Goal: Task Accomplishment & Management: Complete application form

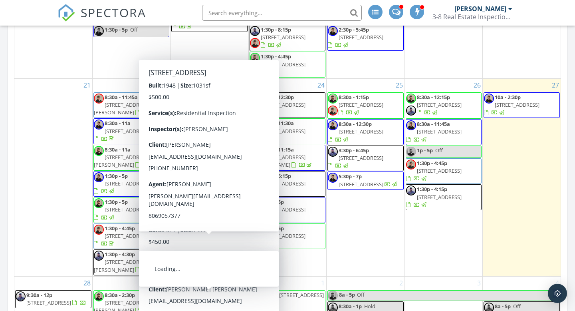
scroll to position [475, 0]
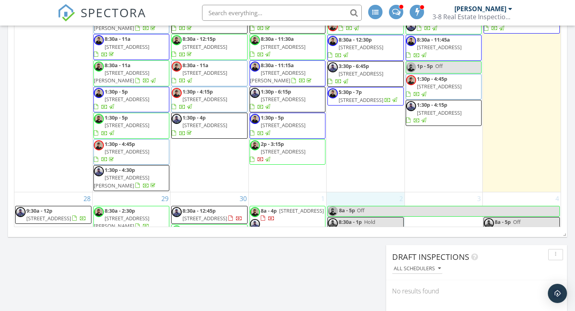
click at [344, 205] on div "2 8a - 5p Off 8:30a - 1p Hold" at bounding box center [366, 236] width 78 height 88
click at [394, 217] on link "8:30a - 1p Hold" at bounding box center [366, 223] width 76 height 12
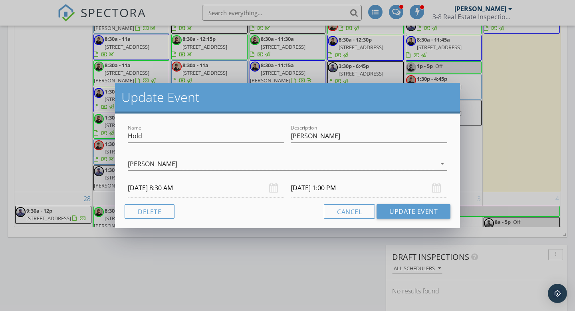
click at [506, 98] on div "Update Event Name Hold Description Deanna Logan Jason Swift arrow_drop_down 10/…" at bounding box center [287, 155] width 575 height 311
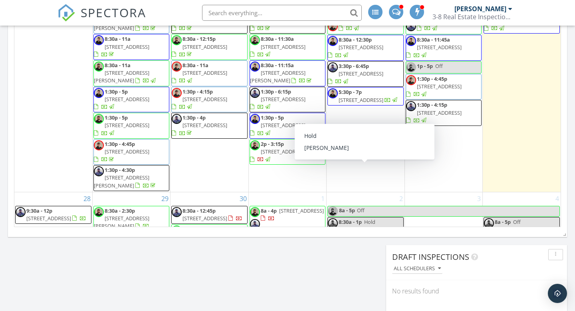
click at [362, 218] on span "8:30a - 1p" at bounding box center [350, 221] width 23 height 7
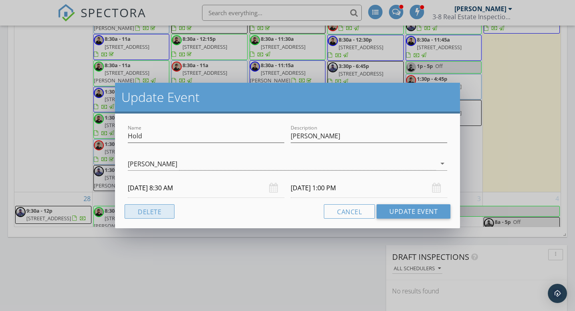
click at [170, 212] on button "Delete" at bounding box center [150, 211] width 50 height 14
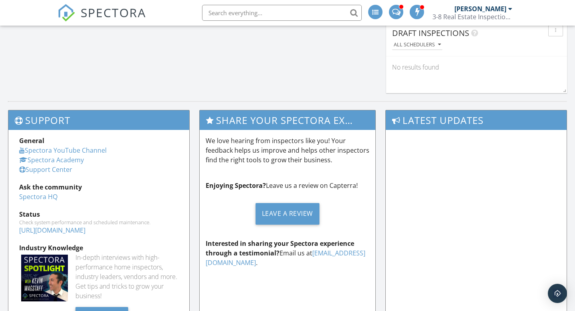
scroll to position [559, 0]
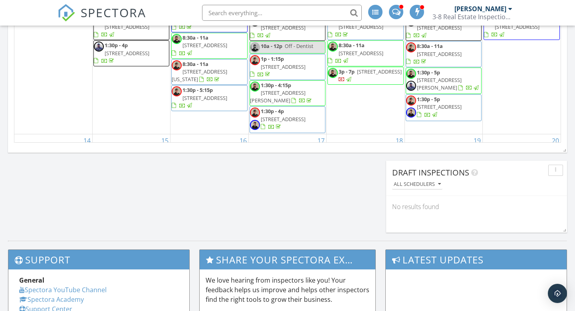
click at [499, 16] on div "3-8 Real Estate Inspections, PLLC" at bounding box center [473, 17] width 80 height 8
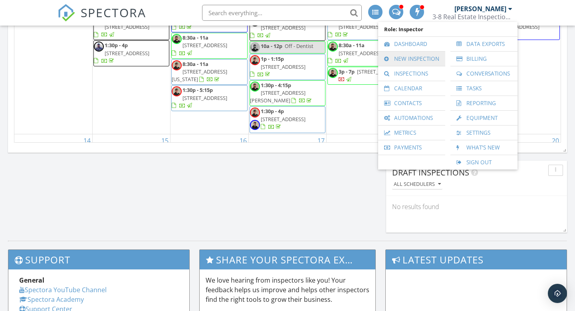
click at [418, 63] on link "New Inspection" at bounding box center [411, 59] width 59 height 14
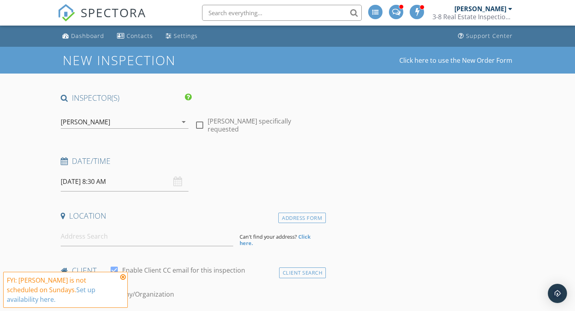
click at [179, 122] on icon "arrow_drop_down" at bounding box center [184, 122] width 10 height 10
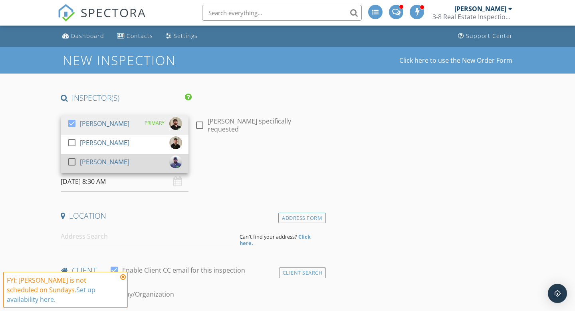
click at [106, 160] on div "[PERSON_NAME]" at bounding box center [105, 161] width 50 height 13
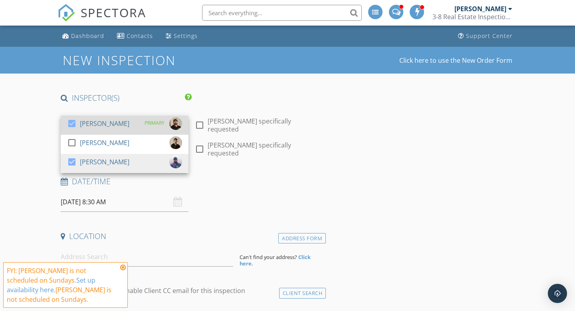
click at [85, 123] on div "[PERSON_NAME]" at bounding box center [105, 123] width 50 height 13
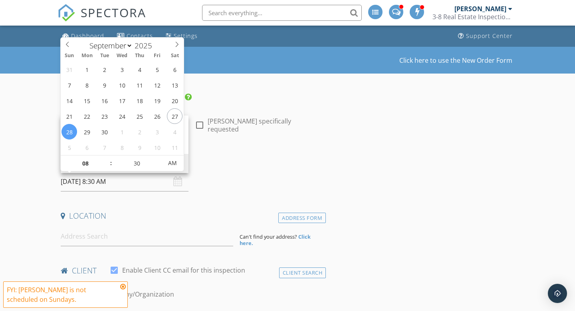
click at [145, 187] on input "09/28/2025 8:30 AM" at bounding box center [125, 182] width 128 height 20
click at [175, 182] on div "09/28/2025 8:30 AM" at bounding box center [125, 182] width 128 height 20
click at [121, 183] on input "09/28/2025 8:30 AM" at bounding box center [125, 182] width 128 height 20
select select "9"
type input "[DATE] 8:30 AM"
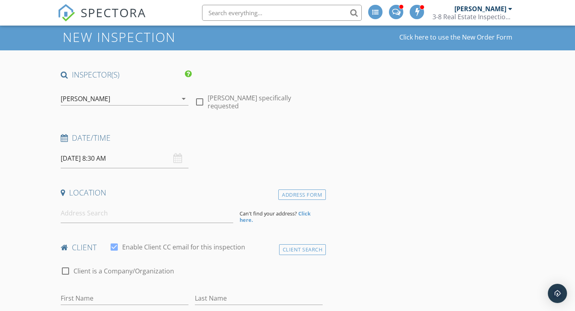
scroll to position [25, 0]
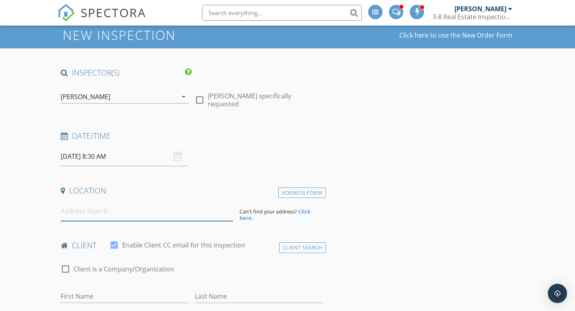
click at [106, 206] on input at bounding box center [147, 211] width 173 height 20
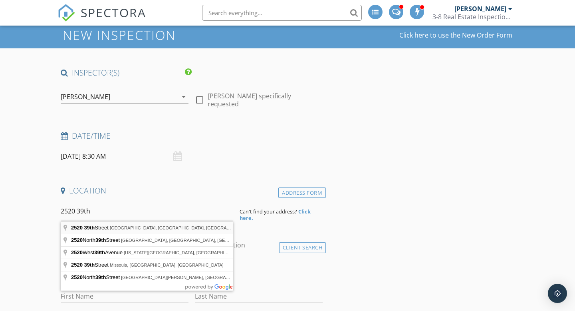
type input "2520 39th Street, Lubbock, TX, USA"
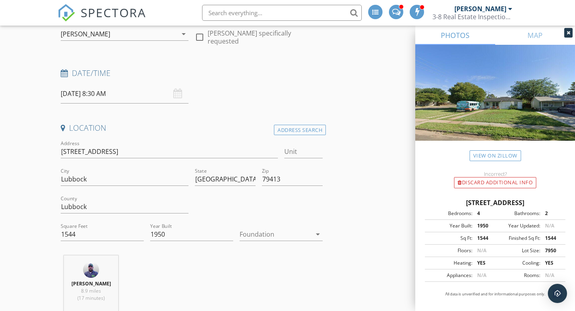
scroll to position [90, 0]
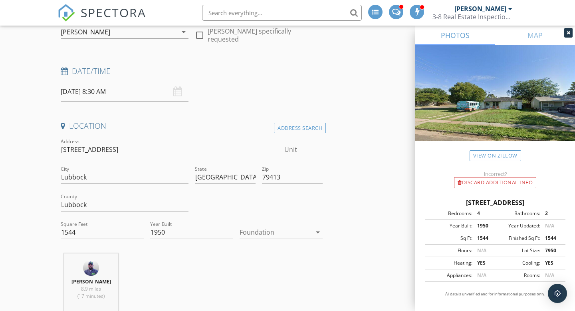
click at [276, 234] on div at bounding box center [276, 232] width 72 height 13
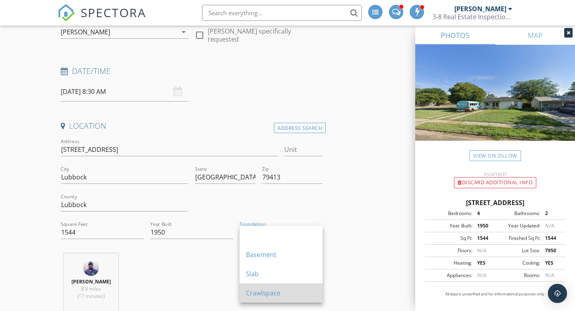
click at [280, 294] on div "Crawlspace" at bounding box center [281, 293] width 70 height 10
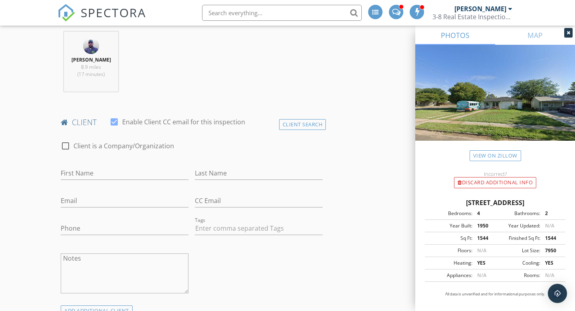
scroll to position [315, 0]
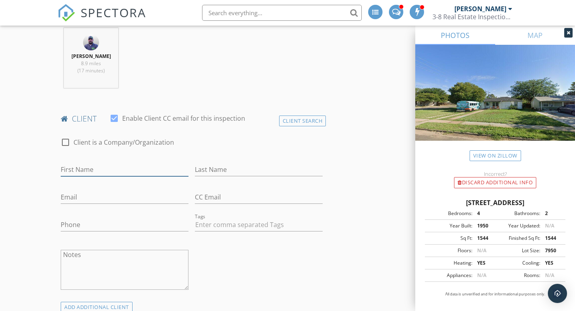
click at [71, 170] on input "First Name" at bounding box center [125, 169] width 128 height 13
type input "[PERSON_NAME]"
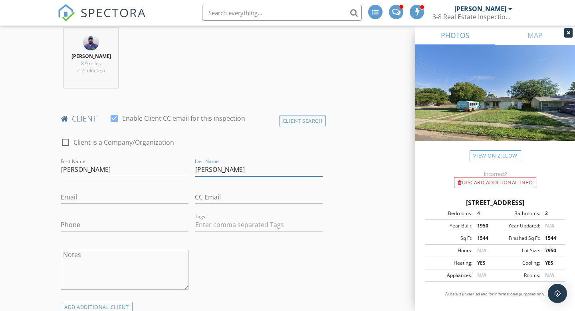
type input "[PERSON_NAME]"
type input "[EMAIL_ADDRESS][DOMAIN_NAME]"
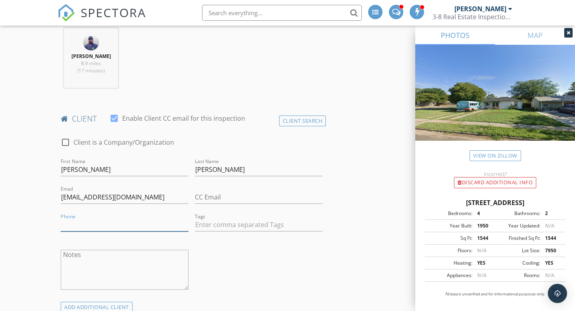
click at [74, 224] on input "Phone" at bounding box center [125, 224] width 128 height 13
type input "[PHONE_NUMBER]"
click at [252, 278] on div "check_box_outline_blank Client is a Company/Organization First Name Christine L…" at bounding box center [192, 215] width 268 height 172
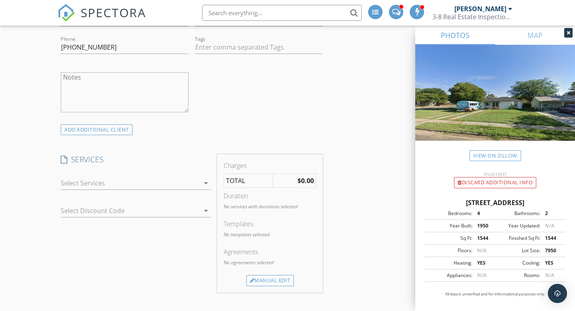
scroll to position [501, 0]
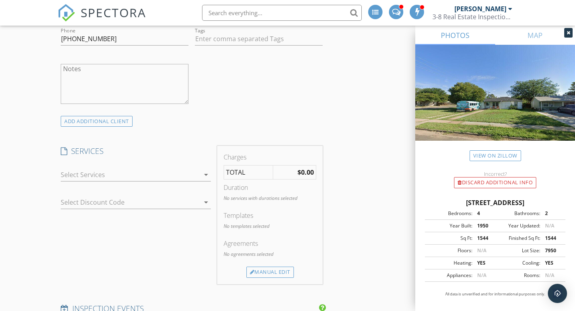
click at [178, 183] on div "arrow_drop_down" at bounding box center [136, 178] width 150 height 21
click at [178, 177] on div at bounding box center [130, 174] width 139 height 13
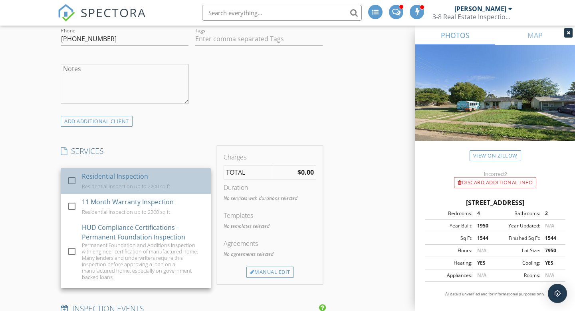
click at [135, 183] on div "Residential inspection up to 2200 sq ft" at bounding box center [126, 186] width 88 height 6
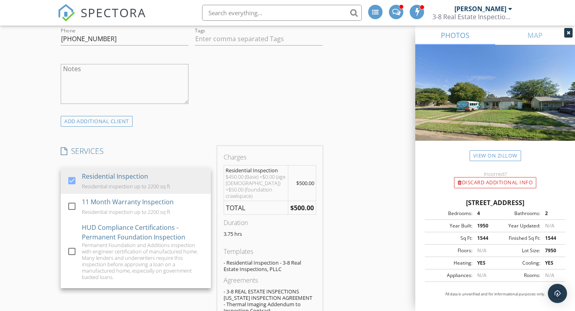
click at [197, 159] on div "SERVICES check_box Residential Inspection Residential inspection up to 2200 sq …" at bounding box center [136, 240] width 157 height 189
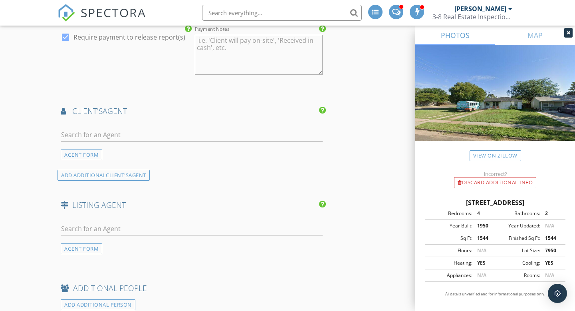
scroll to position [907, 0]
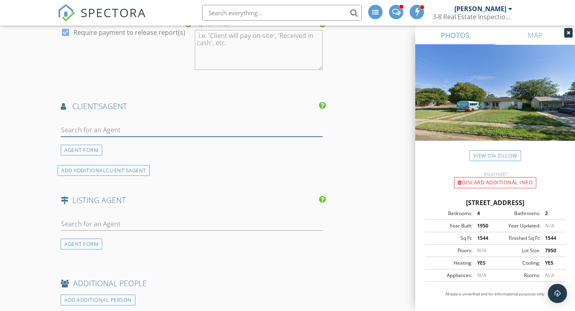
click at [115, 123] on input "text" at bounding box center [192, 129] width 262 height 13
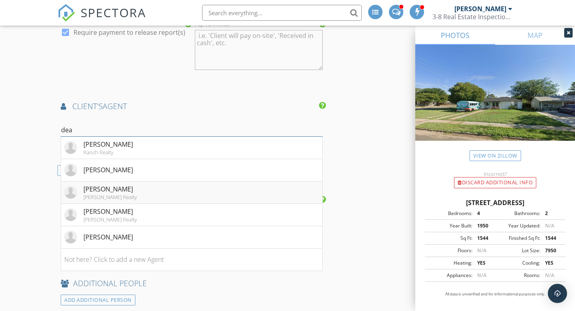
type input "dea"
click at [137, 188] on li "Deanna Logan Aycock Realty" at bounding box center [191, 192] width 261 height 22
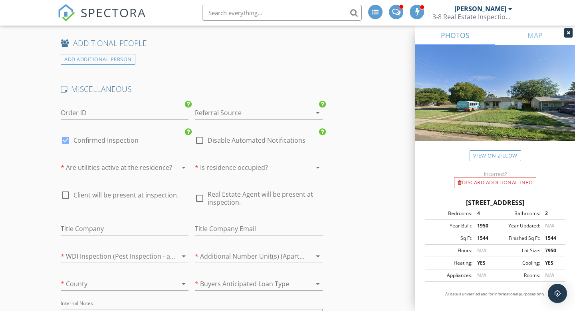
scroll to position [1300, 0]
click at [132, 161] on div at bounding box center [113, 166] width 105 height 13
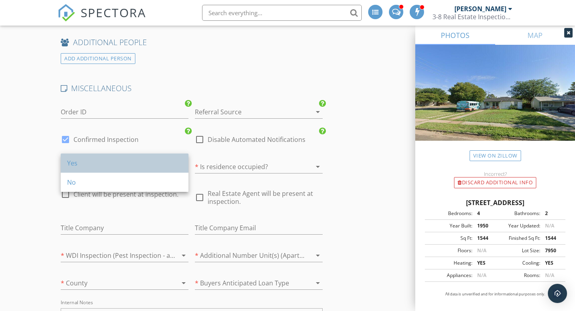
click at [129, 164] on div "Yes" at bounding box center [124, 163] width 115 height 10
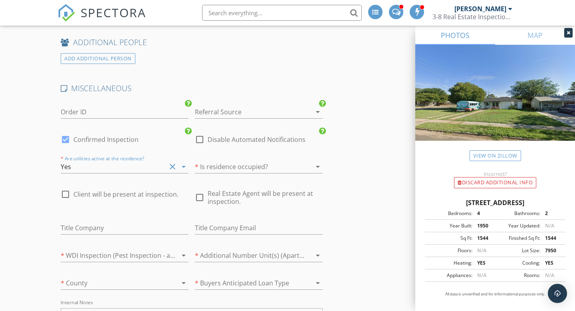
click at [210, 160] on div at bounding box center [247, 166] width 105 height 13
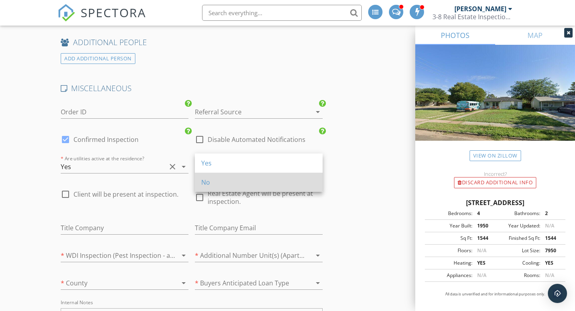
click at [208, 181] on div "No" at bounding box center [258, 182] width 115 height 10
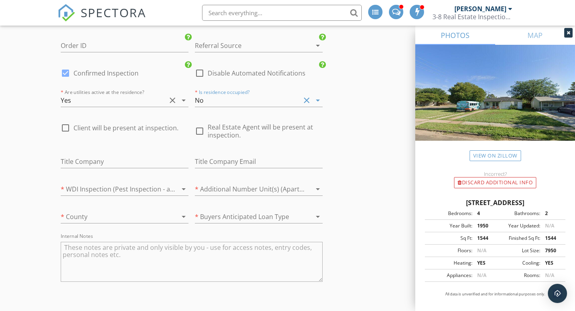
scroll to position [1371, 0]
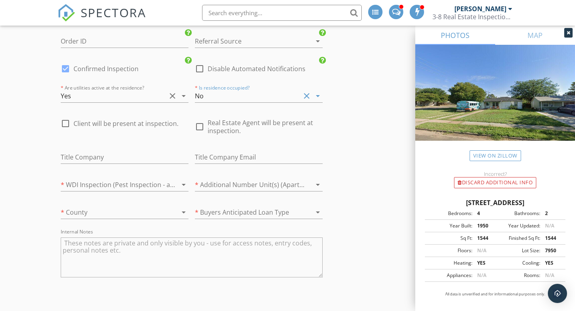
click at [157, 178] on div at bounding box center [113, 184] width 105 height 13
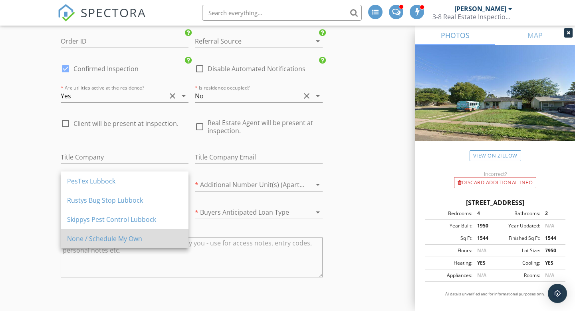
click at [135, 236] on div "None / Schedule My Own" at bounding box center [124, 239] width 115 height 10
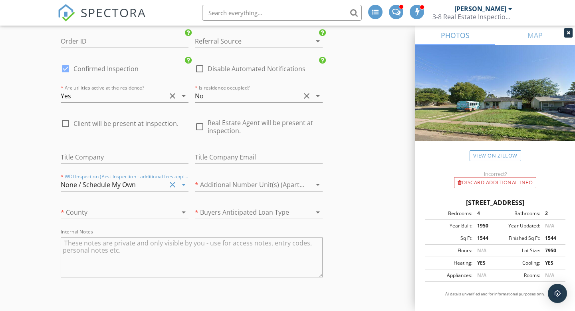
click at [216, 179] on div at bounding box center [247, 184] width 105 height 13
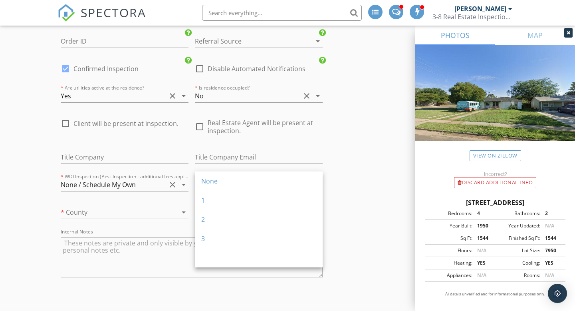
click at [216, 179] on div "None" at bounding box center [258, 181] width 115 height 10
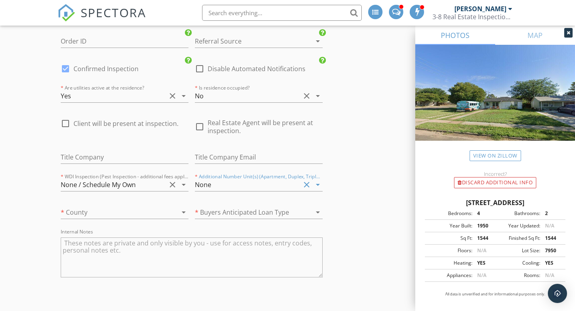
click at [139, 206] on div at bounding box center [113, 212] width 105 height 13
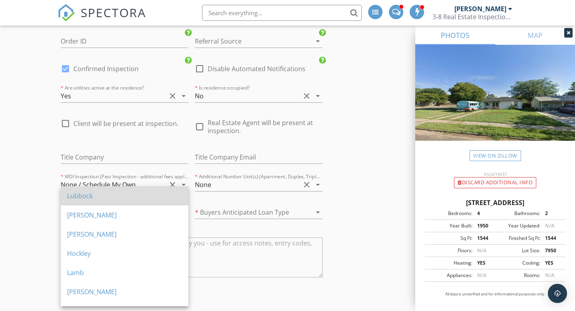
click at [135, 191] on div "Lubbock" at bounding box center [124, 196] width 115 height 10
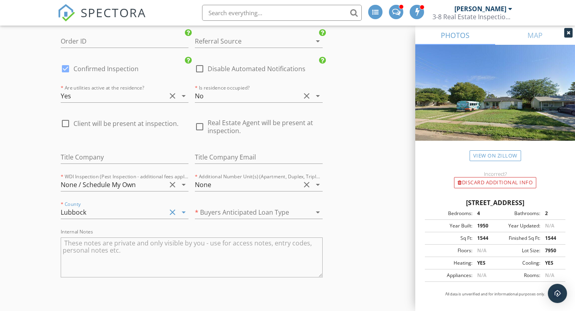
click at [247, 206] on div at bounding box center [247, 212] width 105 height 13
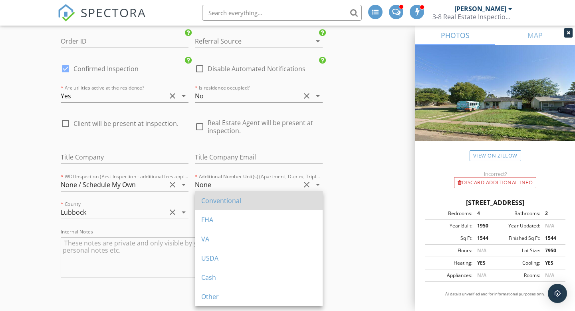
click at [241, 207] on div "Conventional" at bounding box center [258, 200] width 115 height 19
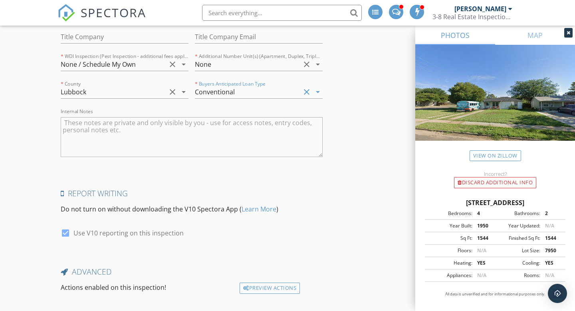
scroll to position [1532, 0]
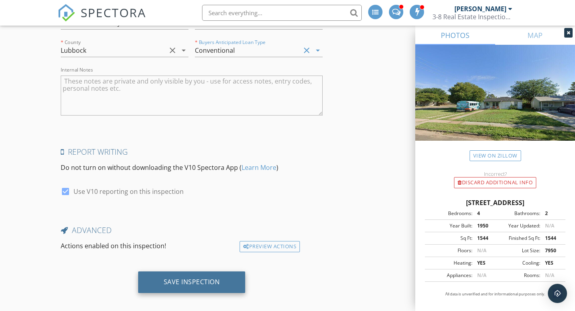
click at [195, 278] on div "Save Inspection" at bounding box center [192, 282] width 56 height 8
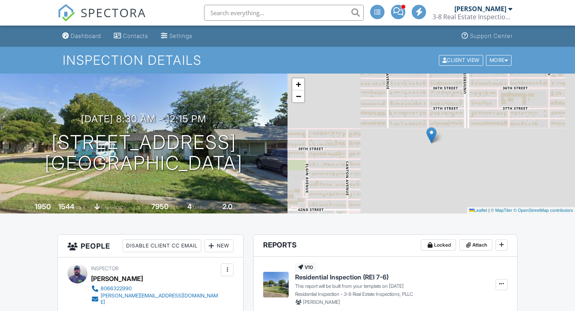
click at [483, 15] on div "3-8 Real Estate Inspections, PLLC" at bounding box center [473, 17] width 80 height 8
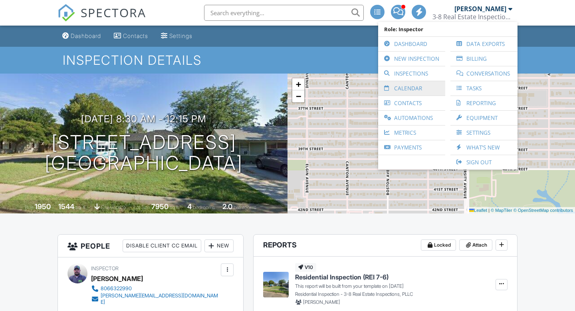
click at [431, 89] on link "Calendar" at bounding box center [411, 88] width 59 height 14
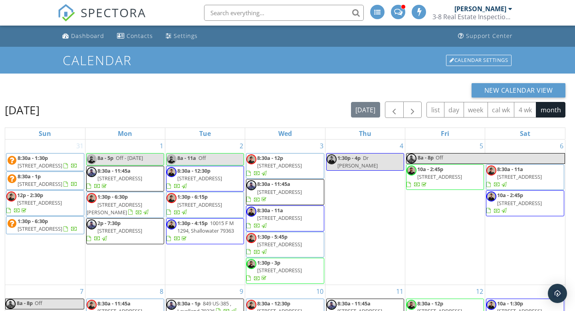
click at [491, 14] on div "3-8 Real Estate Inspections, PLLC" at bounding box center [473, 17] width 80 height 8
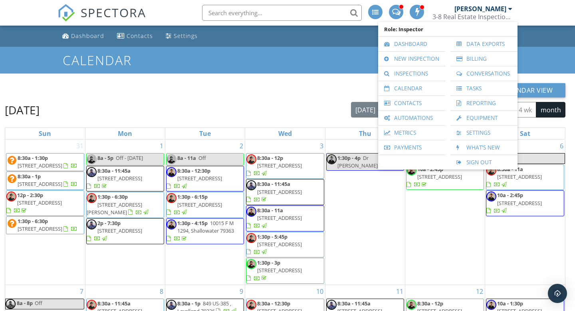
click at [367, 180] on div "4 1:30p - 4p Dr Appt" at bounding box center [366, 211] width 80 height 145
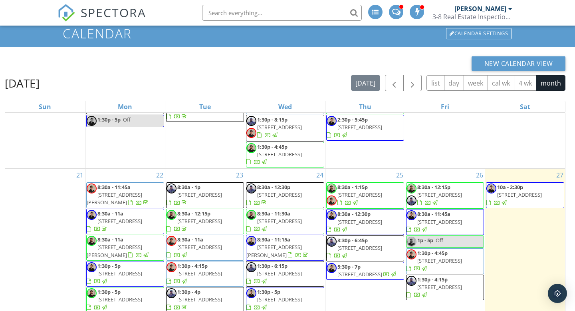
scroll to position [106, 0]
